Goal: Task Accomplishment & Management: Manage account settings

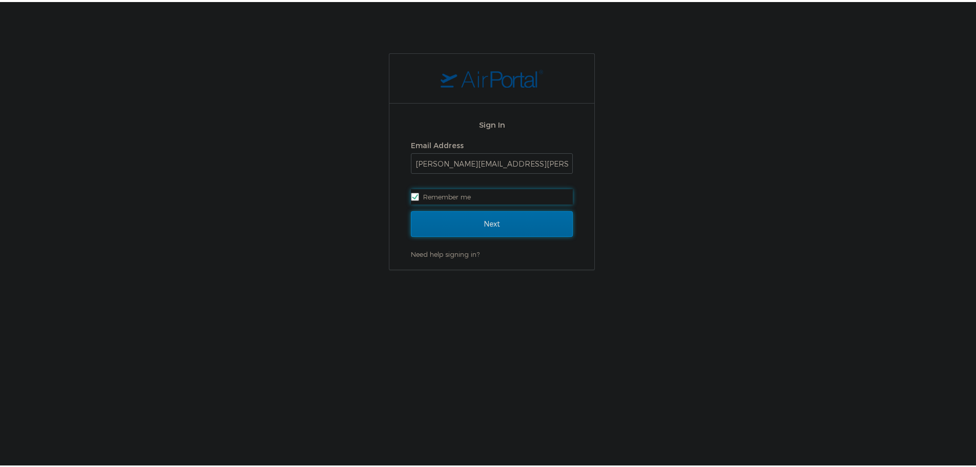
click at [480, 225] on input "Next" at bounding box center [492, 222] width 162 height 26
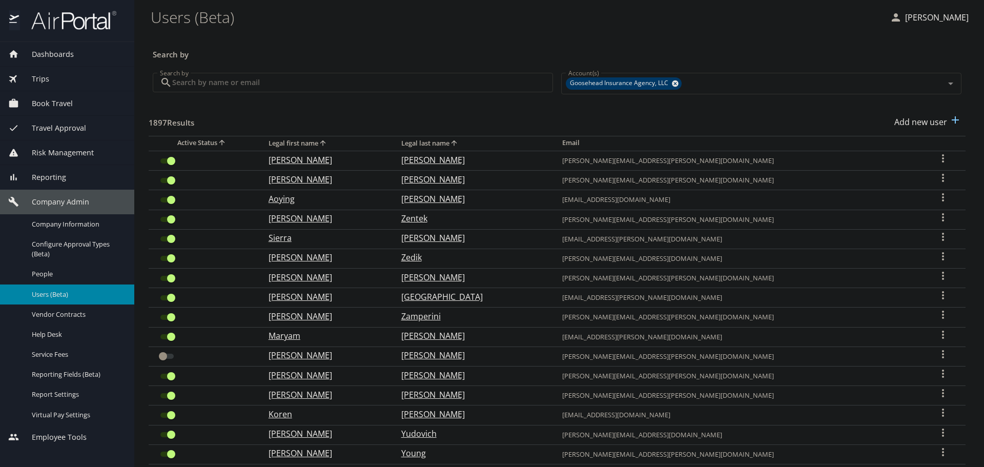
click at [281, 89] on input "Search by" at bounding box center [362, 82] width 381 height 19
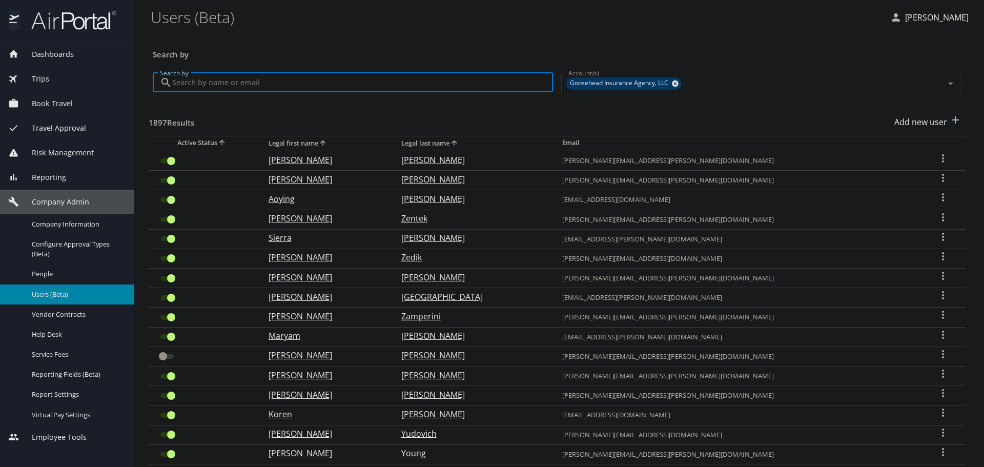
paste input "[EMAIL_ADDRESS][PERSON_NAME][DOMAIN_NAME]"
type input "[EMAIL_ADDRESS][PERSON_NAME][DOMAIN_NAME]"
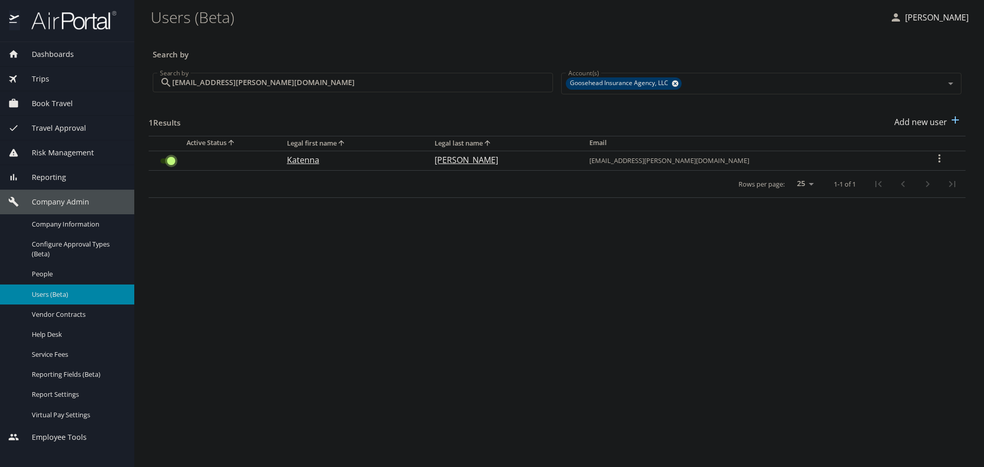
click at [166, 166] on input "User Search Table" at bounding box center [171, 161] width 37 height 12
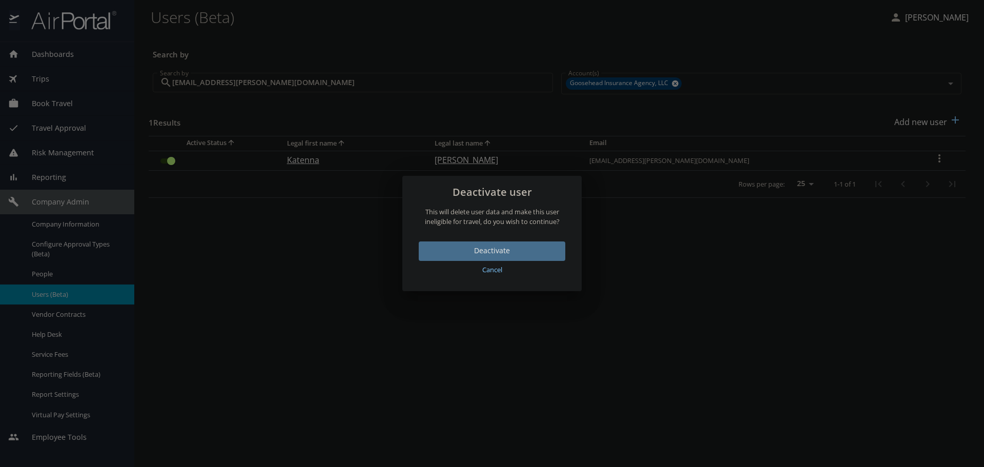
click at [494, 243] on button "Deactivate" at bounding box center [492, 251] width 147 height 20
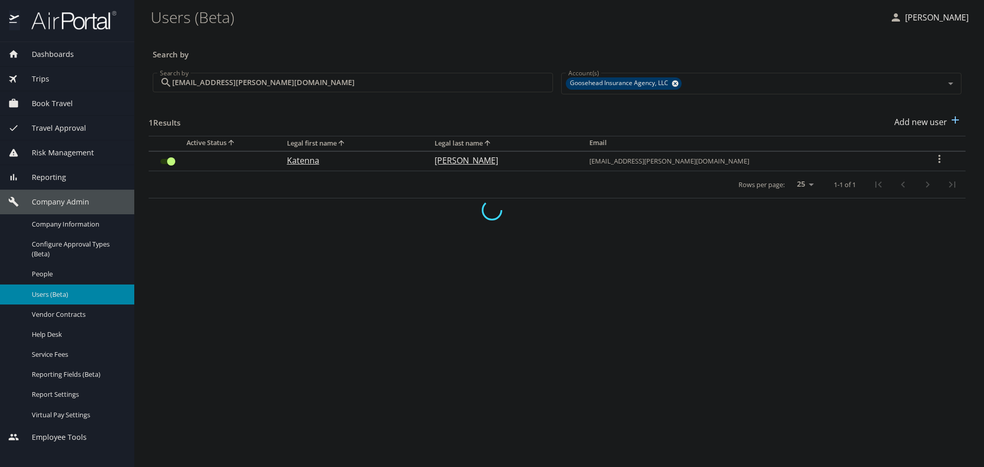
checkbox input "false"
click at [391, 79] on input "[EMAIL_ADDRESS][PERSON_NAME][DOMAIN_NAME]" at bounding box center [362, 82] width 381 height 19
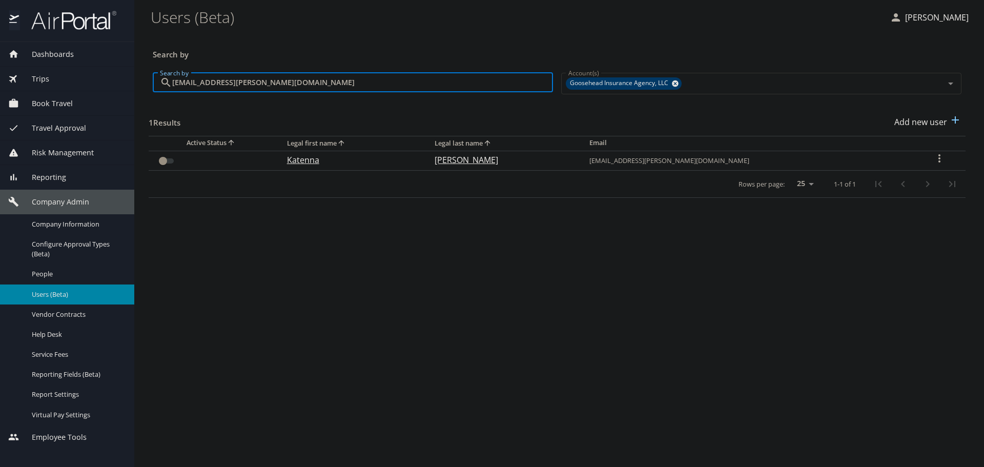
click at [391, 79] on input "[EMAIL_ADDRESS][PERSON_NAME][DOMAIN_NAME]" at bounding box center [362, 82] width 381 height 19
paste input "ben.[PERSON_NAME]"
type input "[EMAIL_ADDRESS][PERSON_NAME][DOMAIN_NAME]"
